Goal: Task Accomplishment & Management: Manage account settings

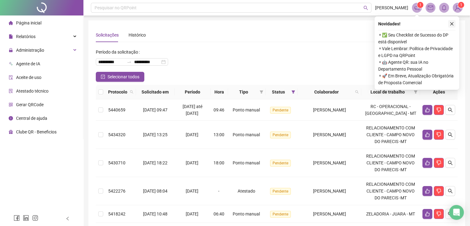
click at [450, 23] on icon "close" at bounding box center [452, 24] width 4 height 4
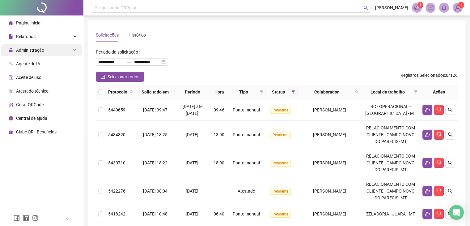
click at [50, 51] on div "Administração" at bounding box center [41, 50] width 81 height 12
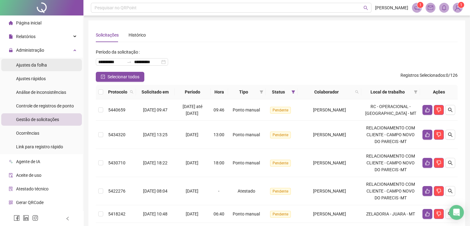
click at [51, 67] on li "Ajustes da folha" at bounding box center [41, 65] width 81 height 12
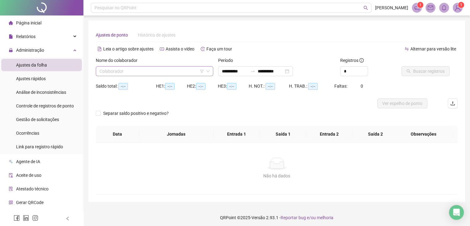
type input "**********"
click at [161, 72] on input "search" at bounding box center [152, 70] width 105 height 9
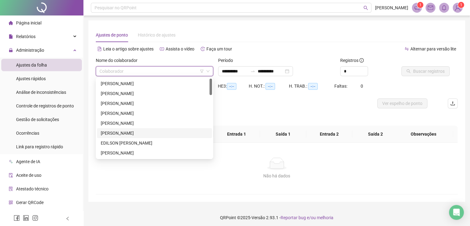
click at [161, 134] on div "[PERSON_NAME]" at bounding box center [155, 133] width 108 height 7
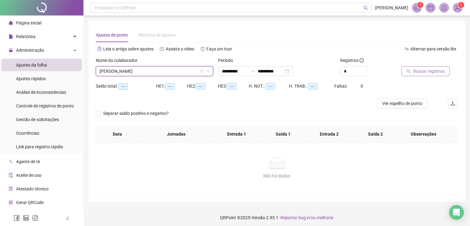
click at [427, 70] on span "Buscar registros" at bounding box center [429, 71] width 32 height 7
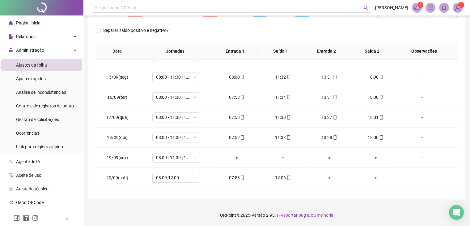
scroll to position [288, 0]
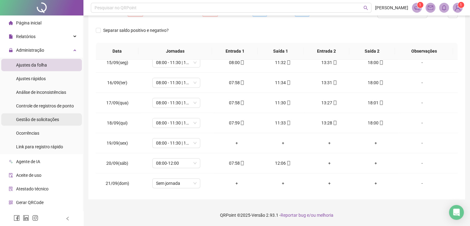
click at [53, 118] on span "Gestão de solicitações" at bounding box center [37, 119] width 43 height 5
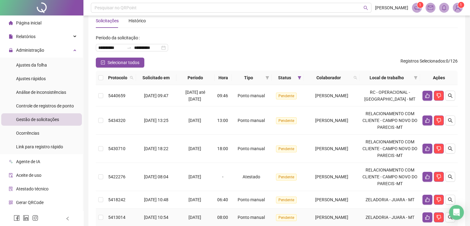
scroll to position [11, 0]
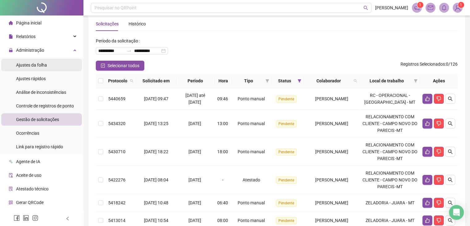
click at [41, 66] on span "Ajustes da folha" at bounding box center [31, 64] width 31 height 5
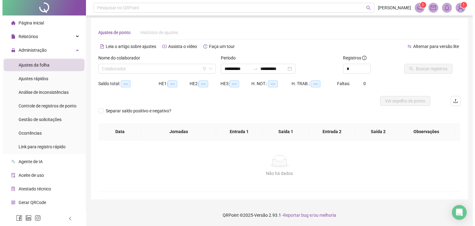
scroll to position [2, 0]
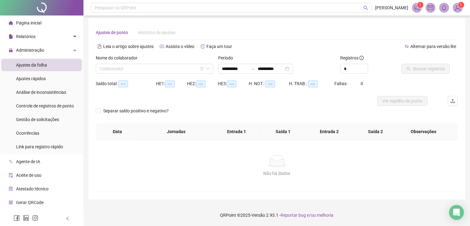
type input "**********"
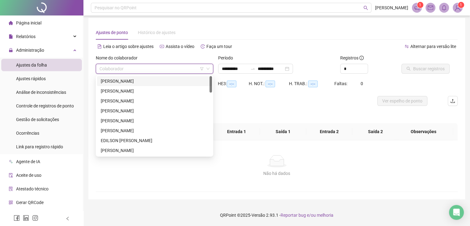
click at [168, 71] on input "search" at bounding box center [152, 68] width 105 height 9
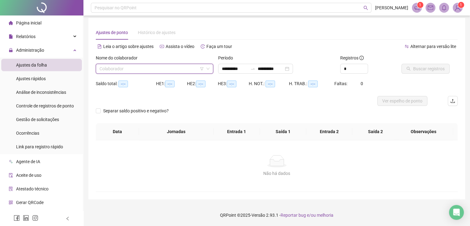
click at [148, 67] on input "search" at bounding box center [152, 68] width 105 height 9
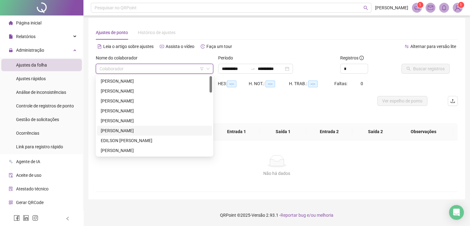
click at [154, 131] on div "[PERSON_NAME]" at bounding box center [155, 130] width 108 height 7
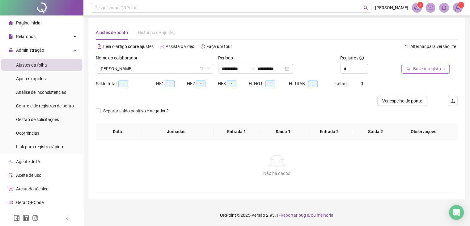
click at [429, 68] on span "Buscar registros" at bounding box center [429, 68] width 32 height 7
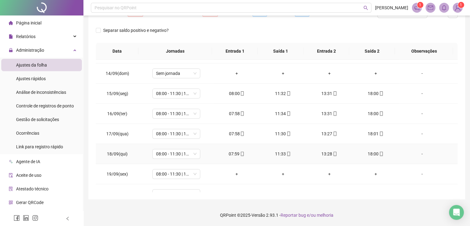
scroll to position [288, 0]
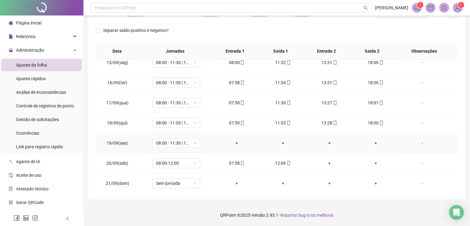
click at [420, 143] on div "-" at bounding box center [422, 142] width 36 height 7
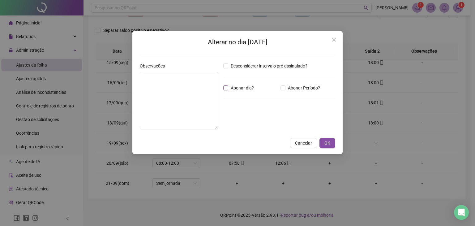
click at [241, 90] on span "Abonar dia?" at bounding box center [242, 87] width 28 height 7
click at [161, 86] on textarea at bounding box center [179, 101] width 79 height 58
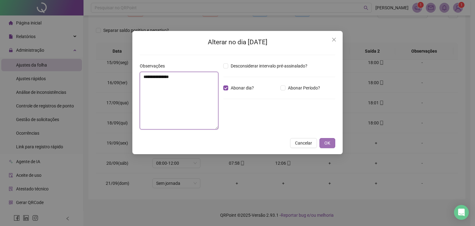
type textarea "**********"
click at [330, 142] on span "OK" at bounding box center [327, 142] width 6 height 7
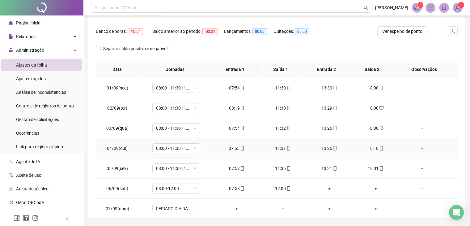
scroll to position [0, 0]
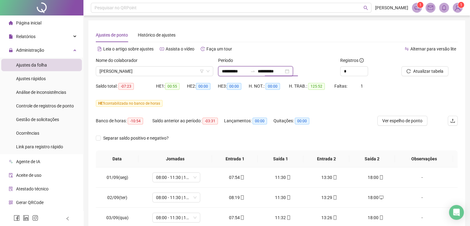
click at [269, 71] on input "**********" at bounding box center [271, 71] width 26 height 7
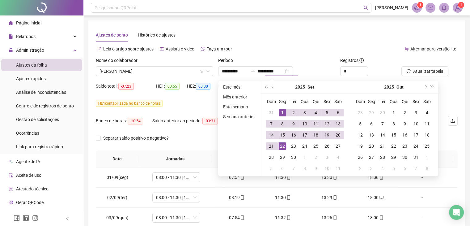
click at [296, 62] on div "Período" at bounding box center [276, 61] width 117 height 9
type input "**********"
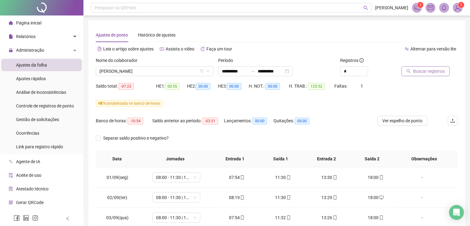
click at [436, 75] on button "Buscar registros" at bounding box center [426, 71] width 48 height 10
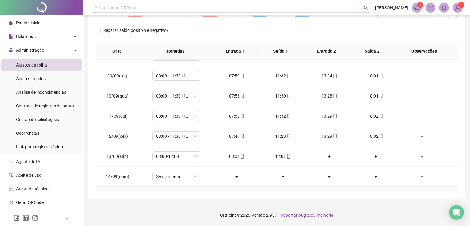
scroll to position [309, 0]
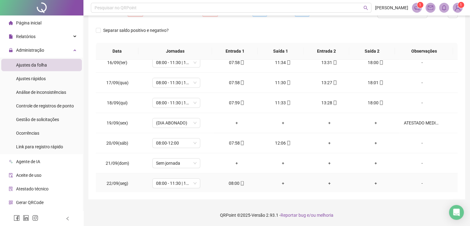
click at [416, 180] on div "-" at bounding box center [422, 183] width 36 height 7
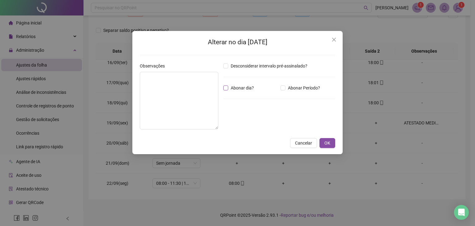
click at [236, 87] on span "Abonar dia?" at bounding box center [242, 87] width 28 height 7
click at [187, 94] on textarea at bounding box center [179, 101] width 79 height 58
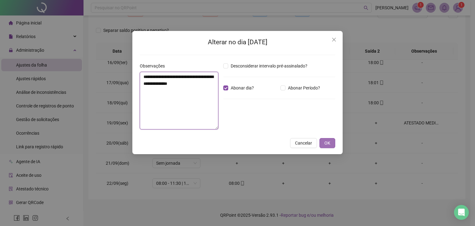
type textarea "**********"
click at [327, 145] on span "OK" at bounding box center [327, 142] width 6 height 7
click at [328, 141] on span "OK" at bounding box center [327, 142] width 6 height 7
click at [328, 142] on span "OK" at bounding box center [327, 142] width 6 height 7
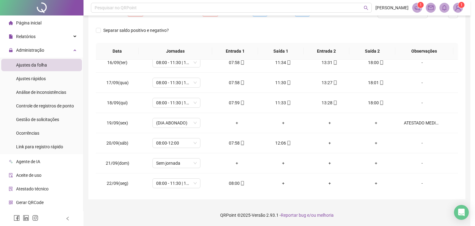
drag, startPoint x: 172, startPoint y: 98, endPoint x: 176, endPoint y: 97, distance: 4.1
click at [172, 98] on div "**********" at bounding box center [237, 113] width 475 height 226
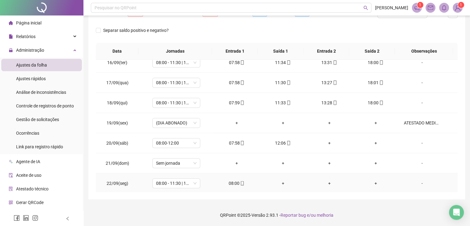
click at [419, 182] on div "-" at bounding box center [422, 183] width 36 height 7
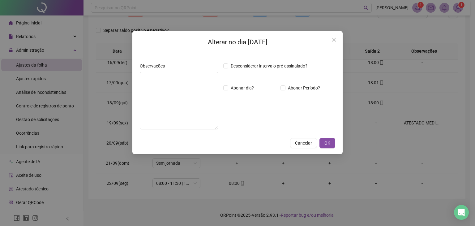
type textarea "**********"
click at [324, 142] on button "OK" at bounding box center [327, 143] width 16 height 10
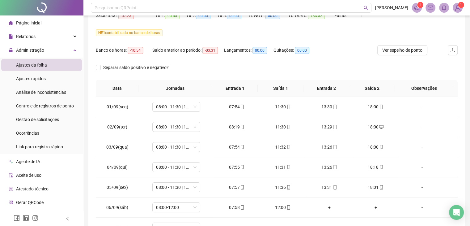
scroll to position [0, 0]
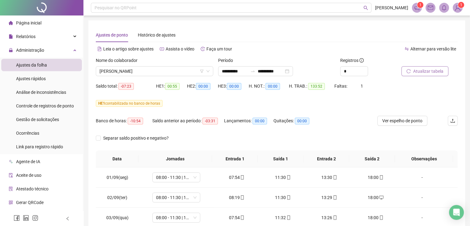
click at [426, 73] on span "Atualizar tabela" at bounding box center [428, 71] width 30 height 7
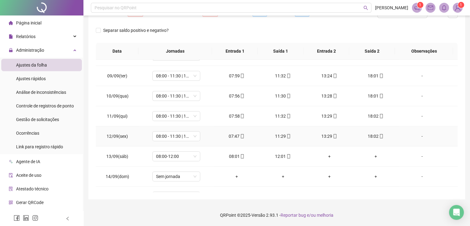
scroll to position [309, 0]
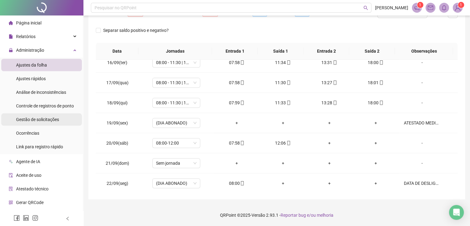
click at [55, 116] on div "Gestão de solicitações" at bounding box center [37, 119] width 43 height 12
